Goal: Task Accomplishment & Management: Complete application form

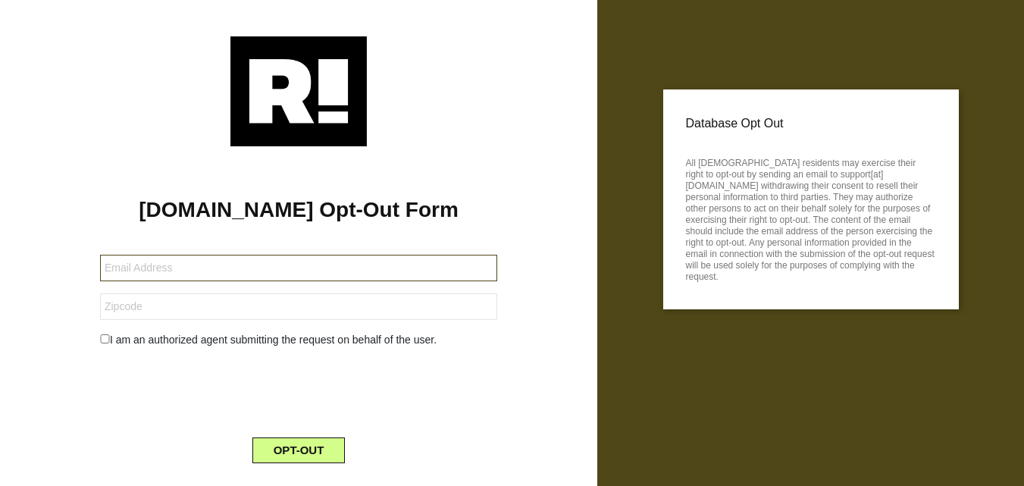
paste input "[EMAIL_ADDRESS][DOMAIN_NAME]"
type input "[EMAIL_ADDRESS][DOMAIN_NAME]"
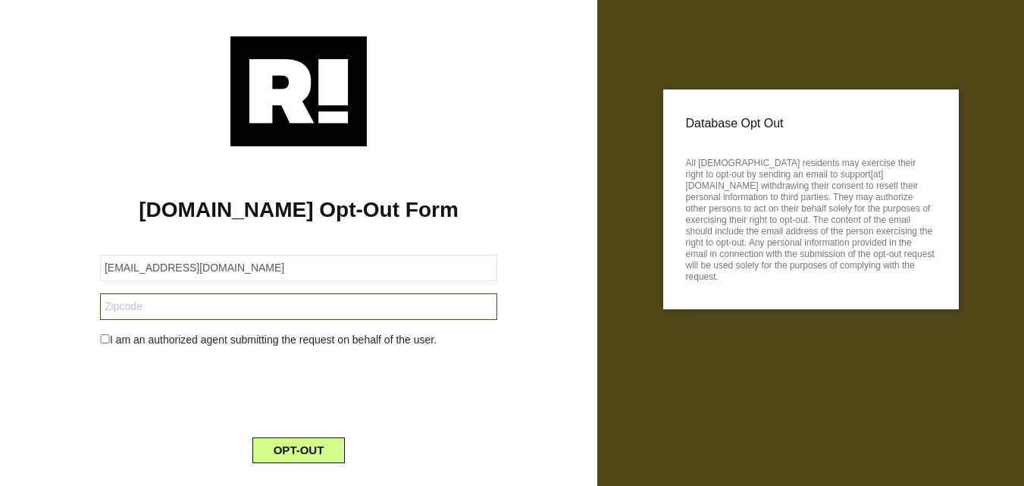
click at [177, 311] on input "text" at bounding box center [298, 306] width 397 height 27
drag, startPoint x: 177, startPoint y: 311, endPoint x: 189, endPoint y: 309, distance: 13.1
click at [177, 311] on input "text" at bounding box center [298, 306] width 397 height 27
paste input "08757"
type input "08757"
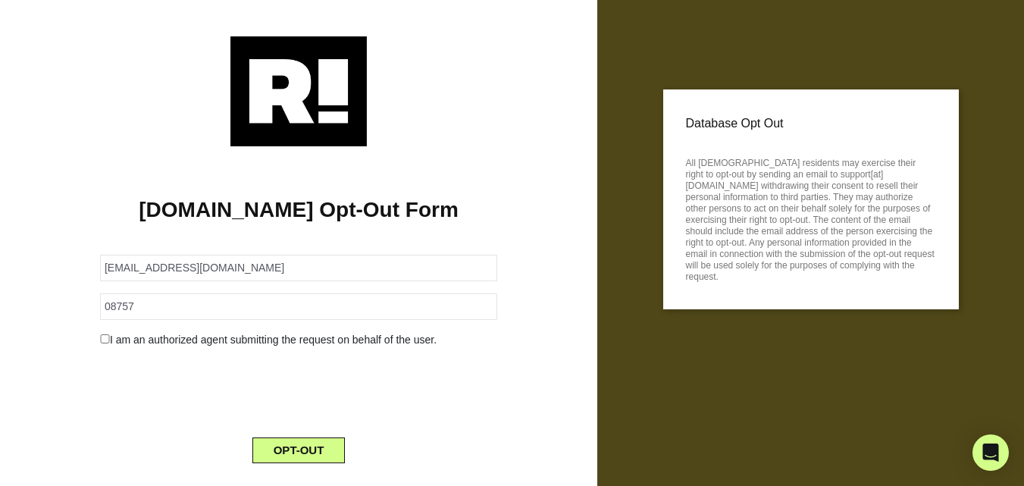
click at [31, 285] on div "Retention.com Opt-Out Form 95079-164236-109684@buzzedmail.net 08757 I am an aut…" at bounding box center [298, 310] width 574 height 329
click at [102, 334] on div "I am an authorized agent submitting the request on behalf of the user." at bounding box center [299, 340] width 420 height 16
click at [104, 341] on input "checkbox" at bounding box center [105, 338] width 10 height 9
click at [209, 394] on form "95079-164236-109684@buzzedmail.net 08757 I am an authorized agent submitting th…" at bounding box center [298, 368] width 397 height 265
click at [104, 338] on input "checkbox" at bounding box center [105, 338] width 10 height 9
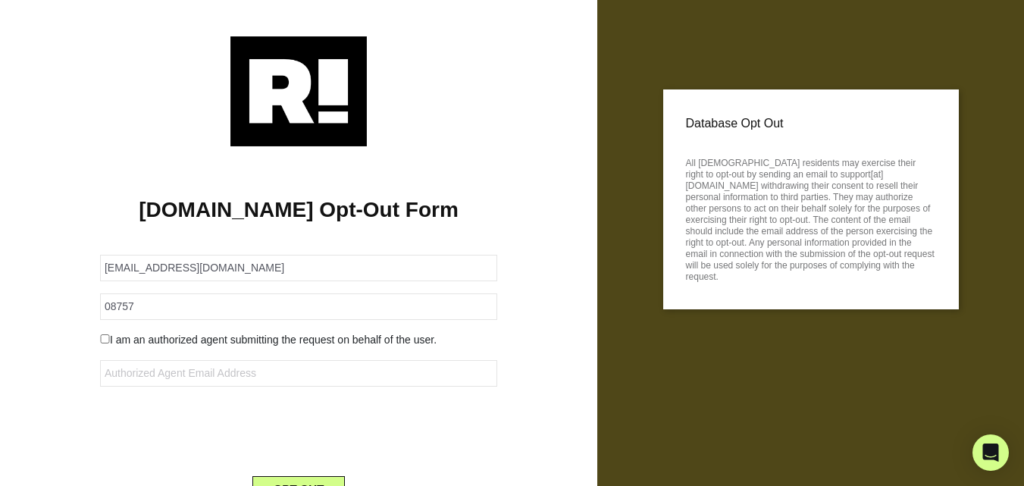
click at [104, 338] on input "checkbox" at bounding box center [105, 338] width 10 height 9
click at [92, 339] on div "I am an authorized agent submitting the request on behalf of the user." at bounding box center [299, 340] width 420 height 16
click at [103, 340] on input "checkbox" at bounding box center [105, 338] width 10 height 9
checkbox input "false"
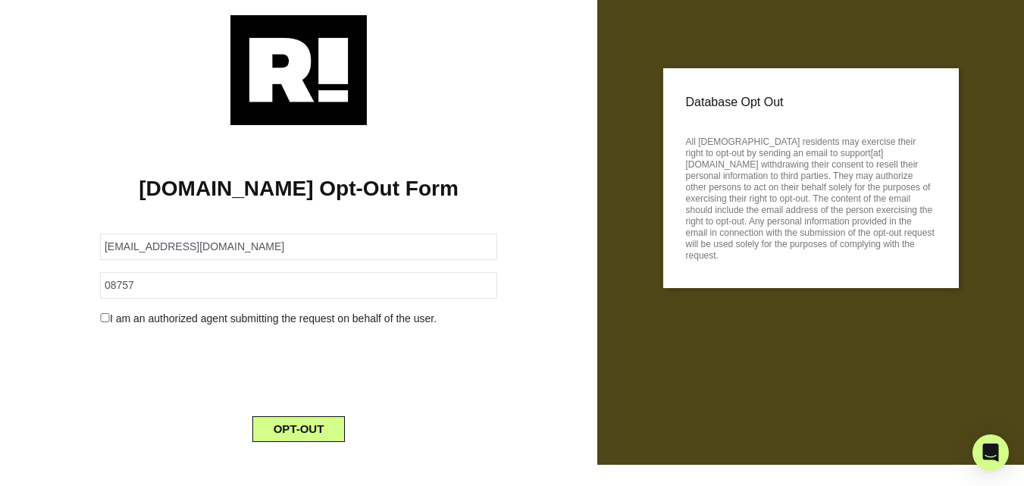
scroll to position [33, 0]
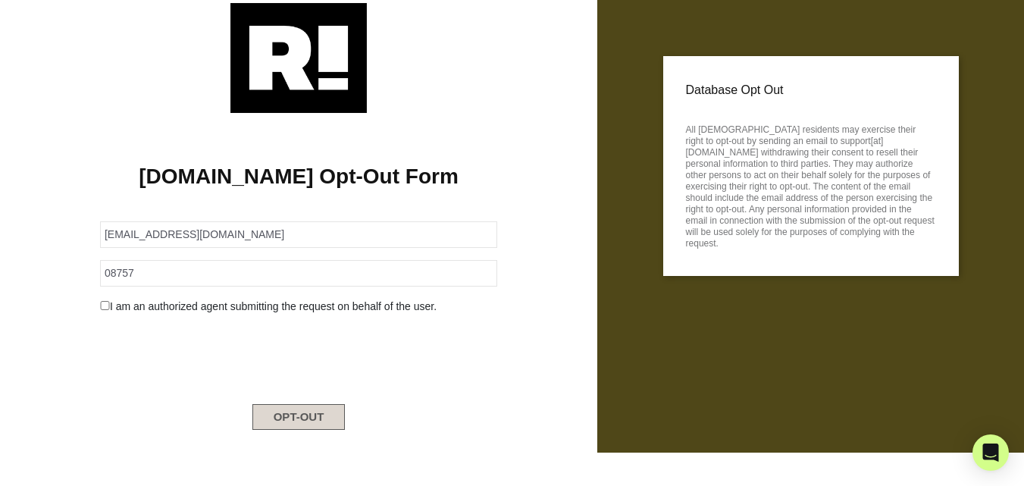
click at [331, 418] on button "OPT-OUT" at bounding box center [298, 417] width 93 height 26
